Goal: Check status

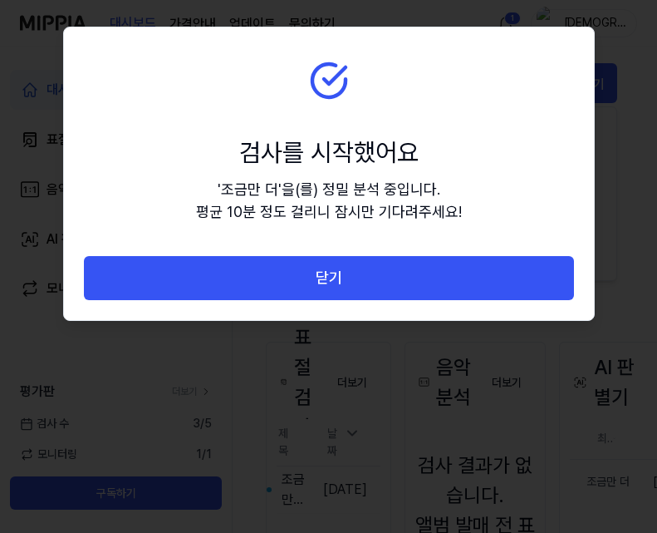
click at [157, 263] on button "닫기" at bounding box center [329, 278] width 490 height 44
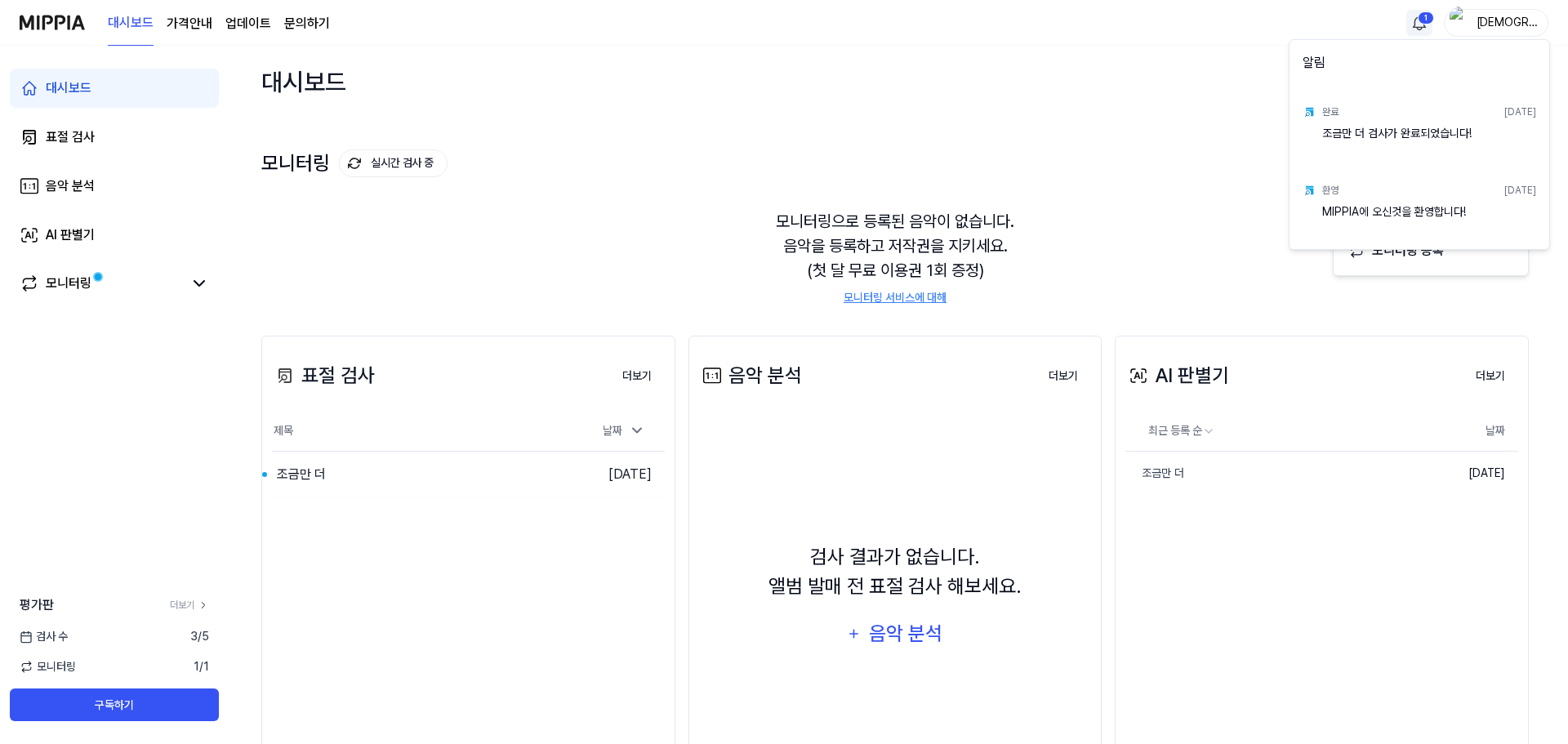
click at [645, 12] on html "대시보드 가격안내 업데이트 문의하기 1 에몽님 대시보드 표절 검사 음악 분석 AI 판별기 모니터링 평가판 더보기 검사 [DATE] 모니터링 1…" at bounding box center [784, 372] width 1568 height 744
click at [645, 138] on div "조금만 더 검사가 완료되었습니다!" at bounding box center [1429, 141] width 214 height 32
click at [645, 110] on div "완료" at bounding box center [1330, 111] width 17 height 15
click at [645, 129] on div "조금만 더 검사가 완료되었습니다!" at bounding box center [1429, 141] width 214 height 32
click at [292, 476] on html "대시보드 가격안내 업데이트 문의하기 에몽님 대시보드 표절 검사 음악 분석 AI 판별기 모니터링 평가판 더보기 검사 [DATE] 모니터링 1 /…" at bounding box center [784, 372] width 1568 height 744
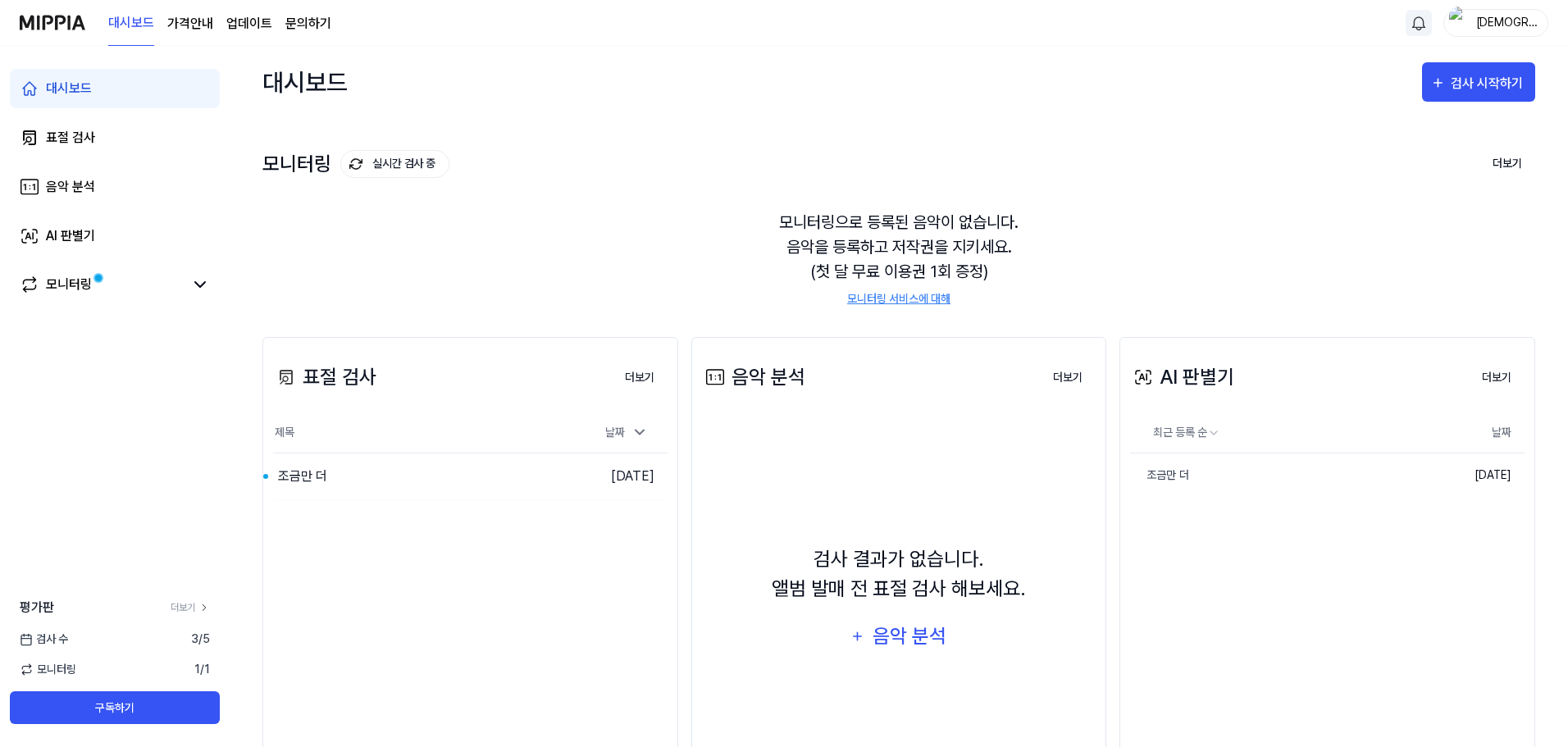
click at [643, 356] on div "표절 검사 더보기" at bounding box center [471, 377] width 395 height 46
click at [638, 374] on button "더보기" at bounding box center [640, 377] width 55 height 33
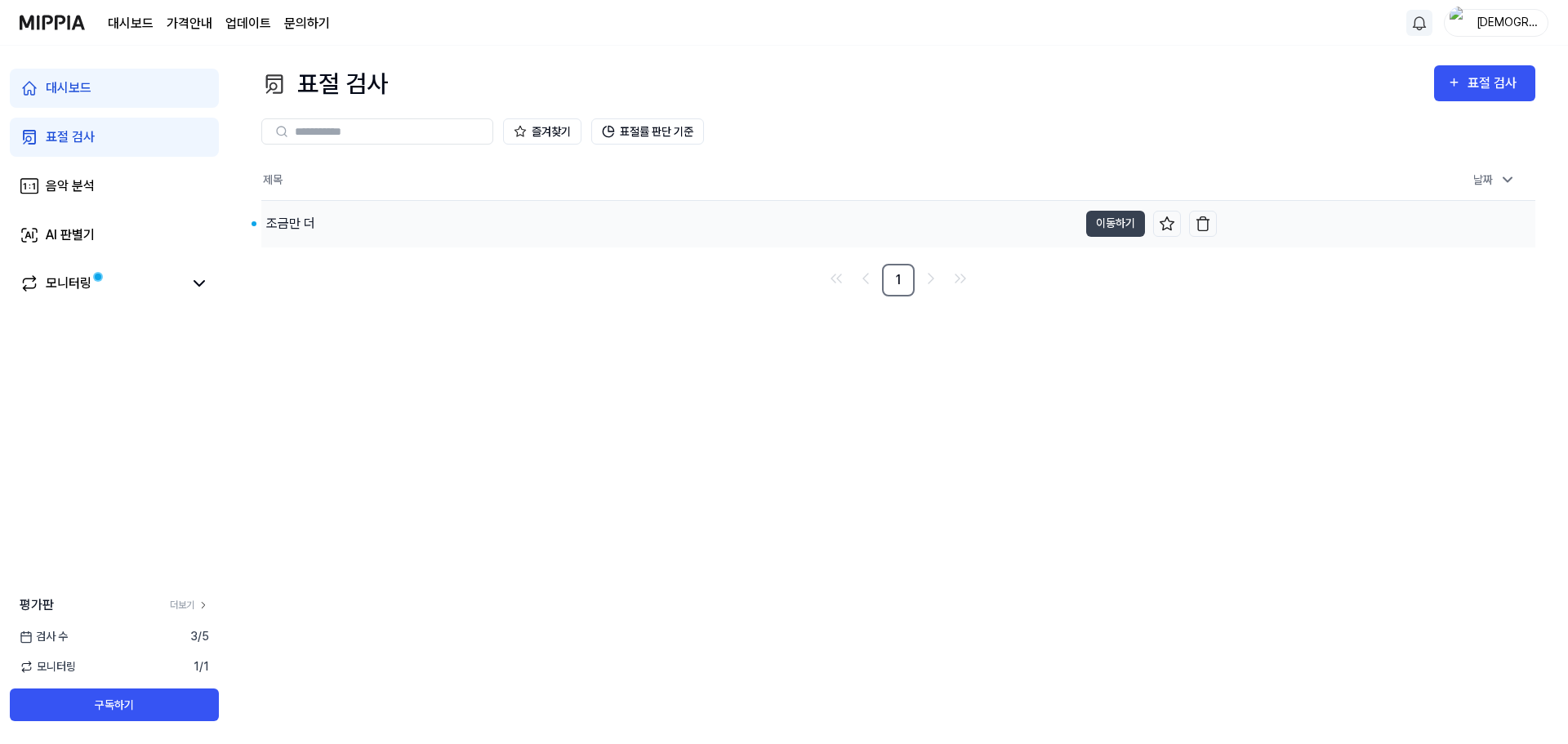
click at [302, 222] on div "조금만 더" at bounding box center [291, 224] width 49 height 20
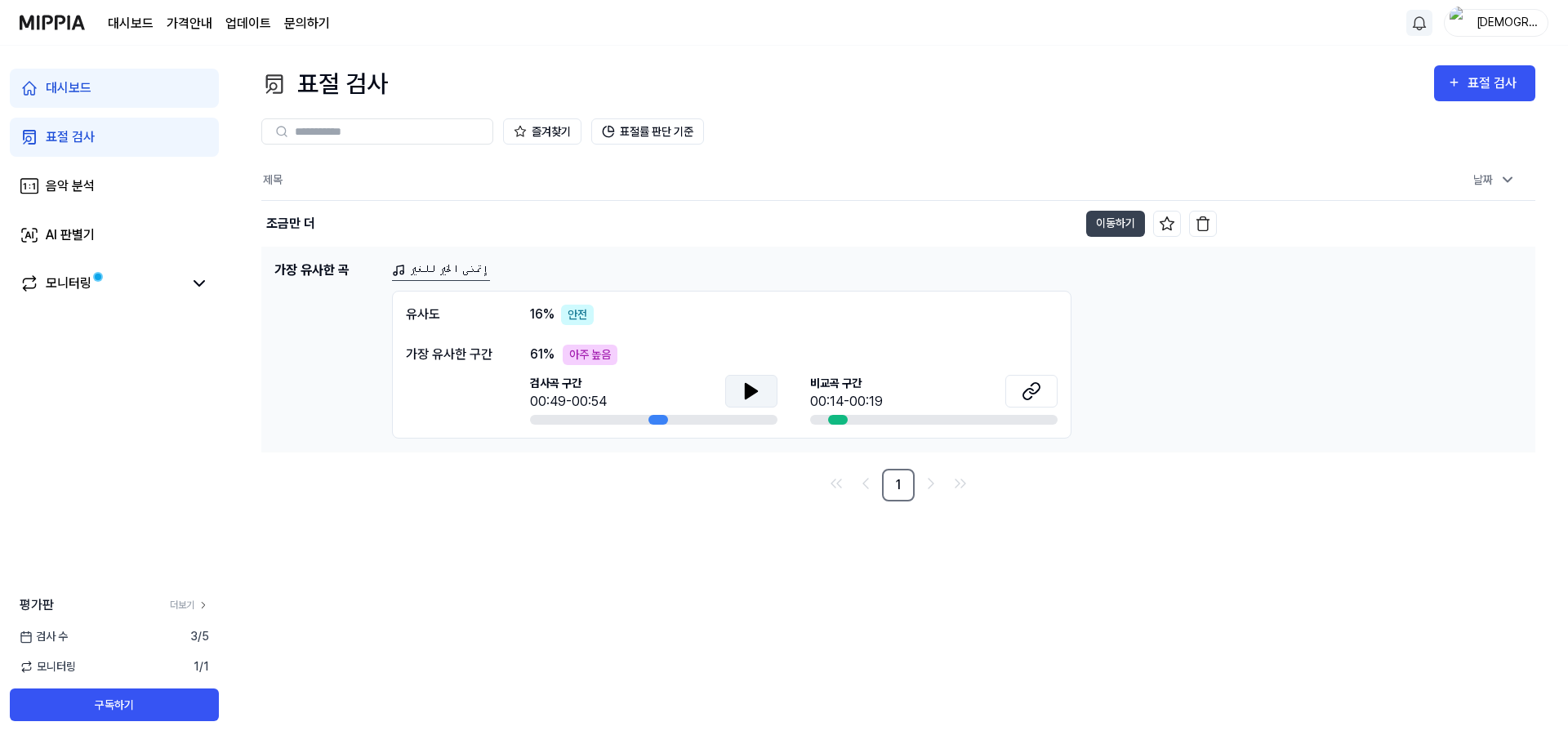
click at [645, 389] on icon at bounding box center [751, 390] width 12 height 15
click at [645, 392] on icon at bounding box center [747, 389] width 3 height 13
click at [645, 390] on icon at bounding box center [1031, 391] width 20 height 20
click at [645, 396] on icon at bounding box center [751, 391] width 20 height 20
